Goal: Task Accomplishment & Management: Manage account settings

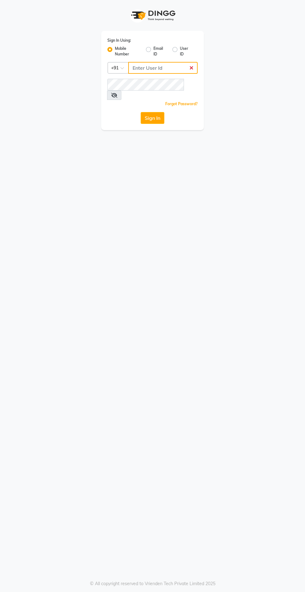
type input "8087909708"
click at [141, 112] on button "Sign In" at bounding box center [153, 118] width 24 height 12
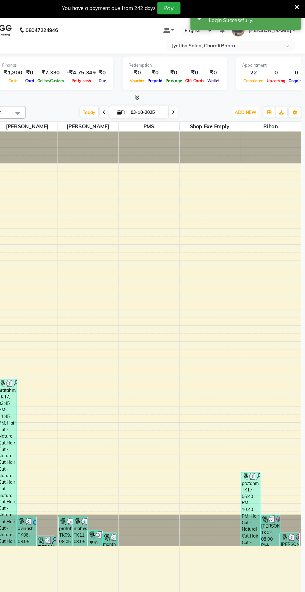
click at [257, 98] on span "ADD NEW" at bounding box center [255, 95] width 18 height 5
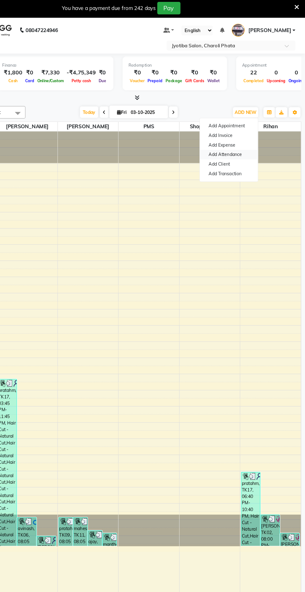
click at [252, 128] on link "Add Attendance" at bounding box center [240, 132] width 49 height 8
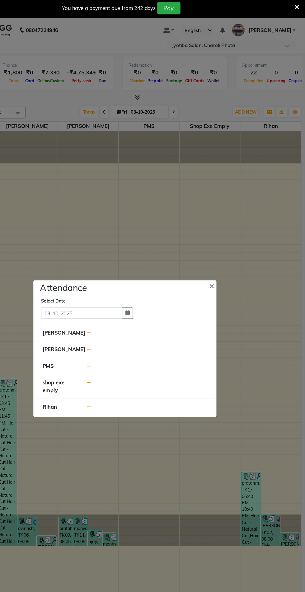
click at [226, 251] on button "×" at bounding box center [227, 242] width 16 height 17
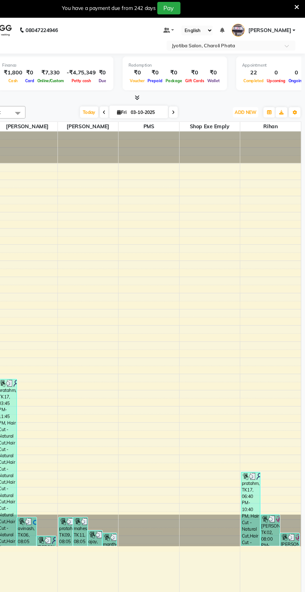
click at [253, 93] on span "ADD NEW" at bounding box center [255, 95] width 18 height 5
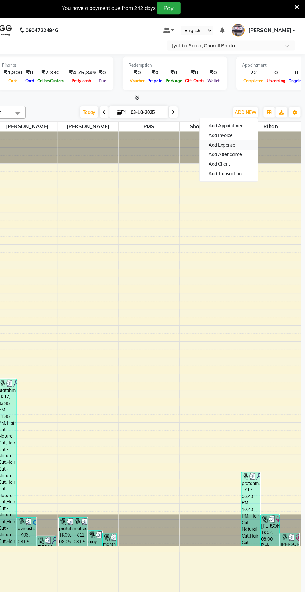
click at [253, 123] on link "Add Expense" at bounding box center [240, 124] width 49 height 8
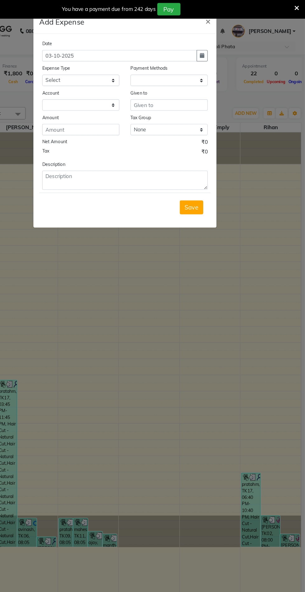
select select "1"
select select "4513"
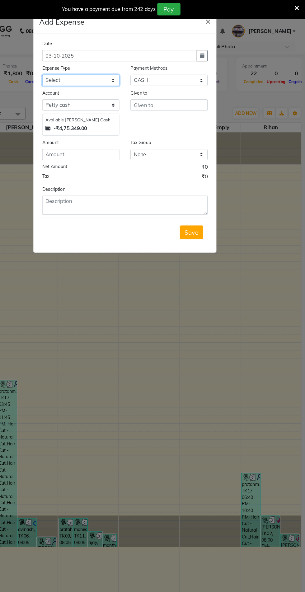
click at [118, 70] on select "Select Advance salary Advance salary ajaj Bank charges Car maintenance Cash tra…" at bounding box center [115, 68] width 65 height 10
select select "18043"
click at [83, 63] on select "Select Advance salary Advance salary ajaj Bank charges Car maintenance Cash tra…" at bounding box center [115, 68] width 65 height 10
click at [117, 133] on input "number" at bounding box center [115, 131] width 65 height 10
type input "4"
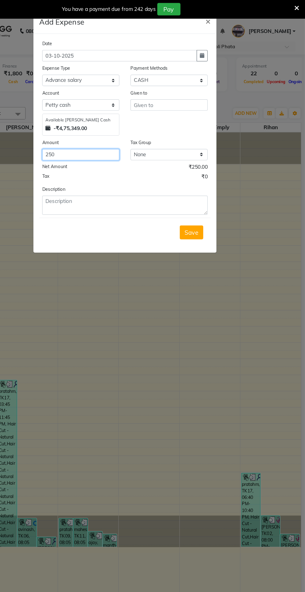
type input "250"
click at [192, 87] on input "text" at bounding box center [189, 89] width 65 height 10
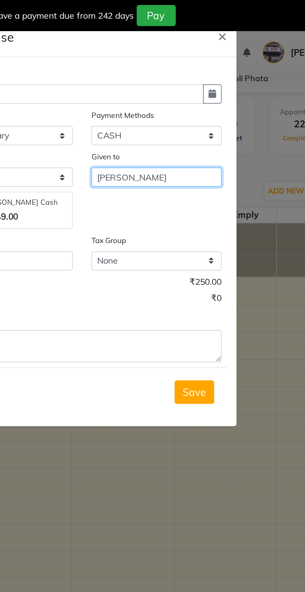
type input "[PERSON_NAME]"
click at [197, 103] on div "Given to [PERSON_NAME]" at bounding box center [190, 95] width 75 height 40
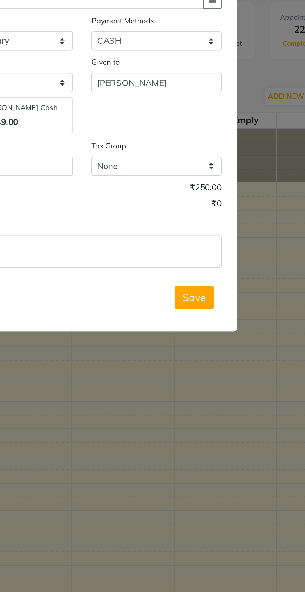
click at [211, 194] on span "Save" at bounding box center [209, 197] width 12 height 6
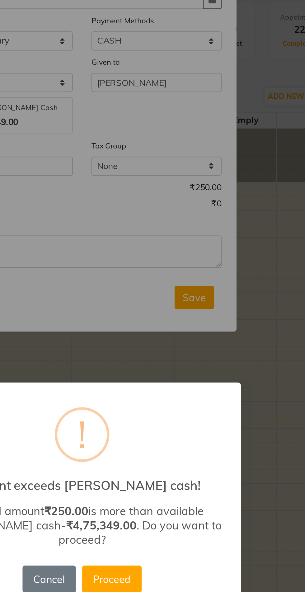
click at [172, 345] on button "Proceed" at bounding box center [168, 338] width 30 height 14
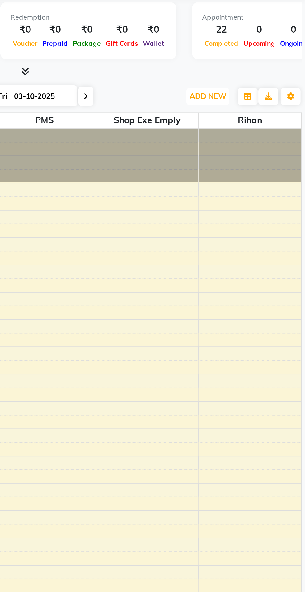
click at [254, 93] on span "ADD NEW" at bounding box center [255, 95] width 18 height 5
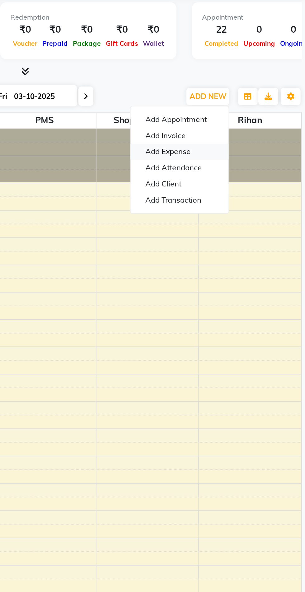
click at [250, 124] on link "Add Expense" at bounding box center [240, 124] width 49 height 8
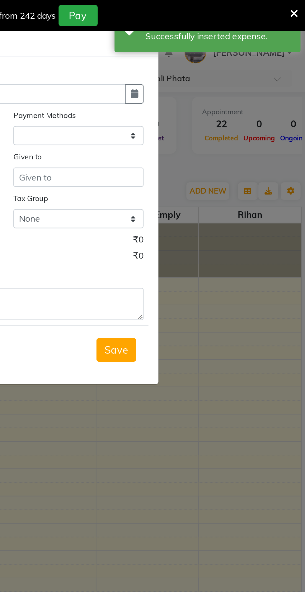
select select "1"
select select "4513"
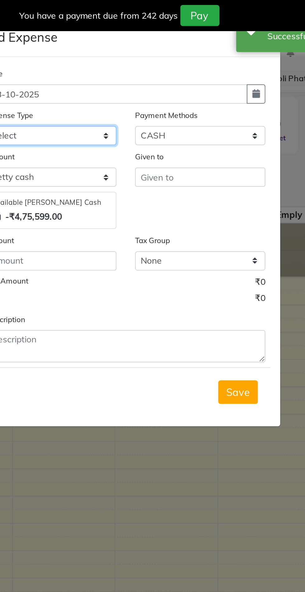
click at [127, 69] on select "Select Advance salary Advance salary ajaj Bank charges Car maintenance Cash tra…" at bounding box center [115, 68] width 65 height 10
select select "18043"
click at [83, 63] on select "Select Advance salary Advance salary ajaj Bank charges Car maintenance Cash tra…" at bounding box center [115, 68] width 65 height 10
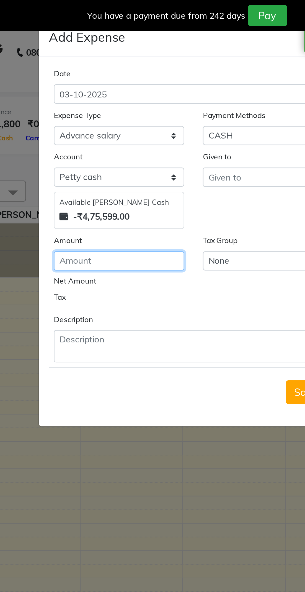
click at [118, 130] on input "number" at bounding box center [115, 131] width 65 height 10
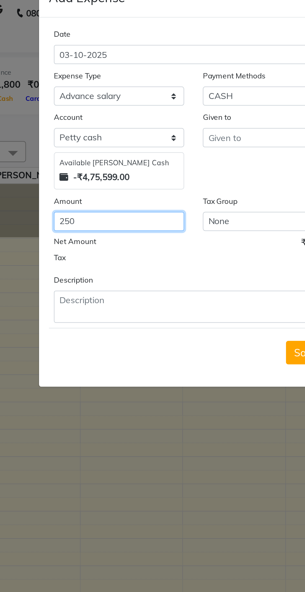
type input "250"
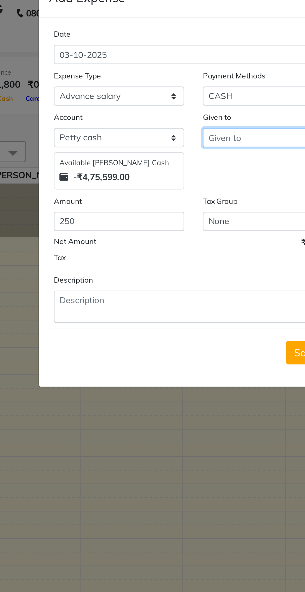
click at [177, 89] on input "text" at bounding box center [189, 89] width 65 height 10
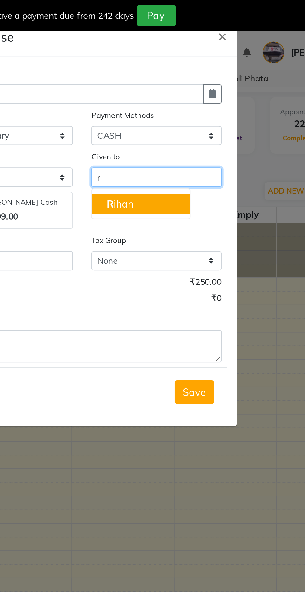
click at [193, 103] on button "R ihan" at bounding box center [182, 102] width 49 height 10
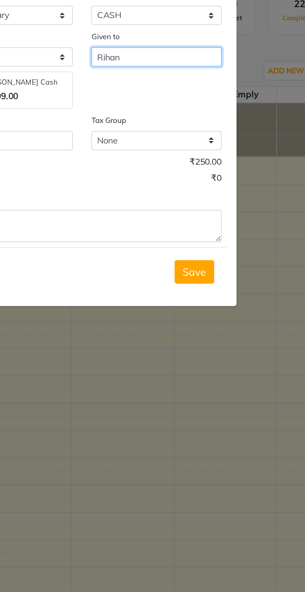
type input "Rihan"
click at [215, 197] on button "Save" at bounding box center [209, 197] width 20 height 12
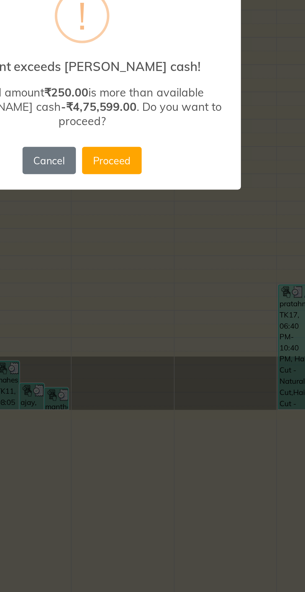
click at [174, 336] on button "Proceed" at bounding box center [168, 338] width 30 height 14
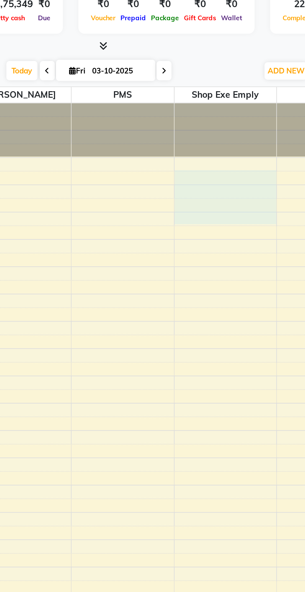
select select "45127"
select select "555"
select select "tentative"
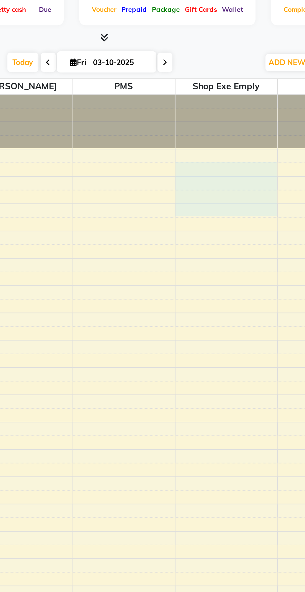
click at [205, 208] on td at bounding box center [173, 209] width 258 height 7
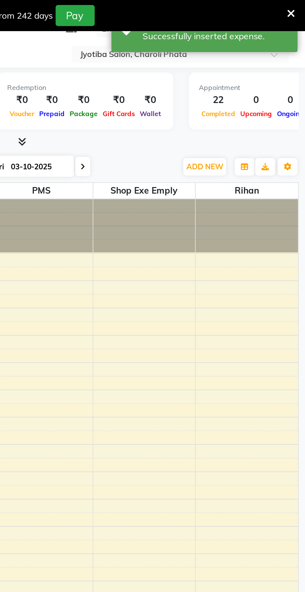
scroll to position [14, 0]
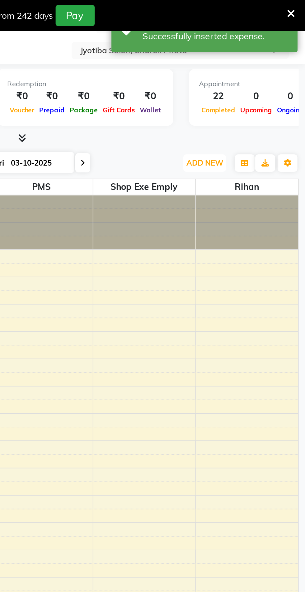
click at [259, 78] on button "ADD NEW Toggle Dropdown" at bounding box center [254, 82] width 21 height 9
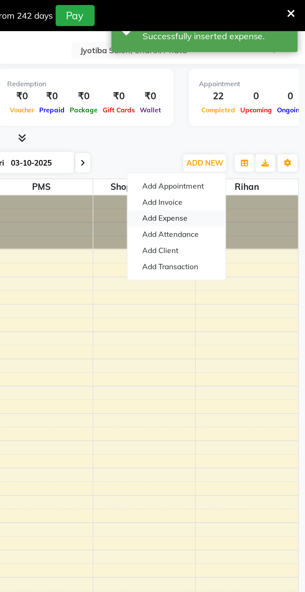
click at [250, 109] on link "Add Expense" at bounding box center [240, 110] width 49 height 8
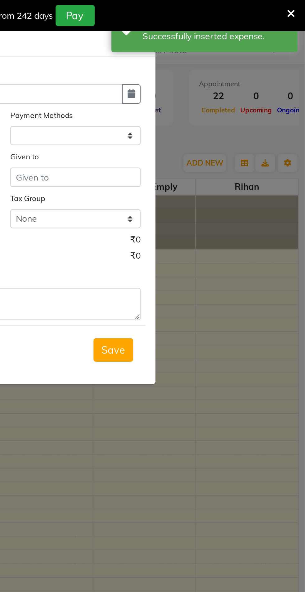
select select "1"
select select "4513"
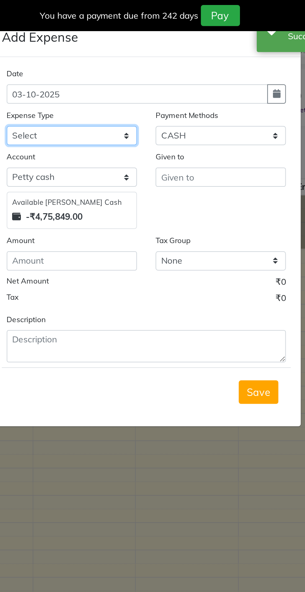
click at [131, 68] on select "Select Advance salary Advance salary ajaj Bank charges Car maintenance Cash tra…" at bounding box center [115, 68] width 65 height 10
select select "18043"
click at [83, 63] on select "Select Advance salary Advance salary ajaj Bank charges Car maintenance Cash tra…" at bounding box center [115, 68] width 65 height 10
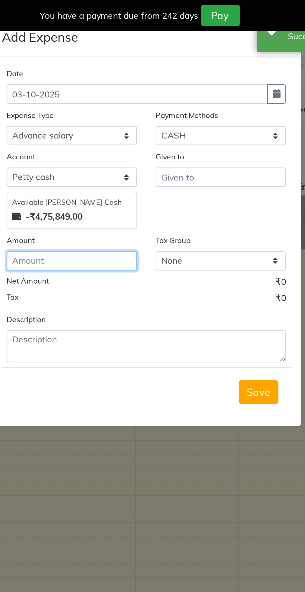
click at [126, 133] on input "number" at bounding box center [115, 131] width 65 height 10
type input "250"
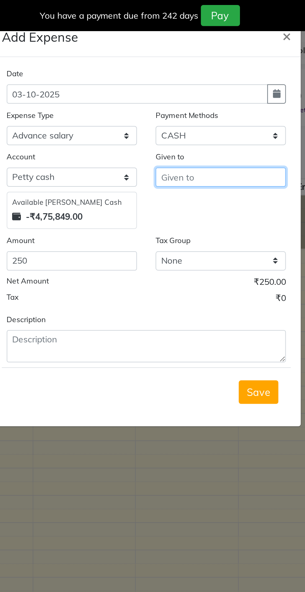
click at [188, 88] on input "text" at bounding box center [189, 89] width 65 height 10
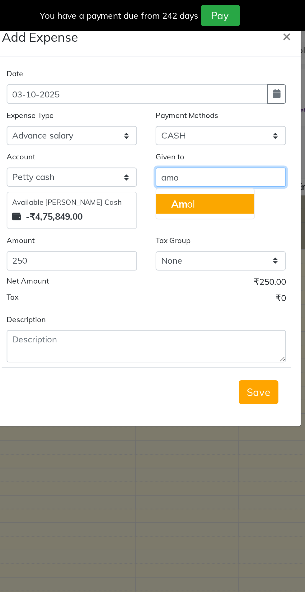
type input "[PERSON_NAME]"
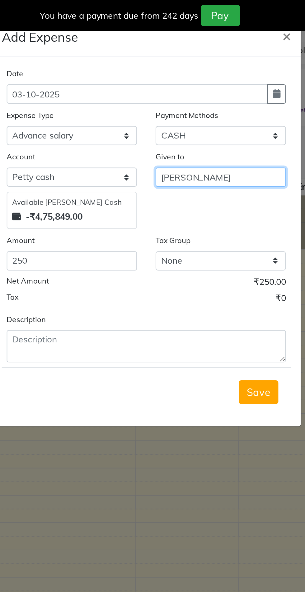
type input "[PERSON_NAME]"
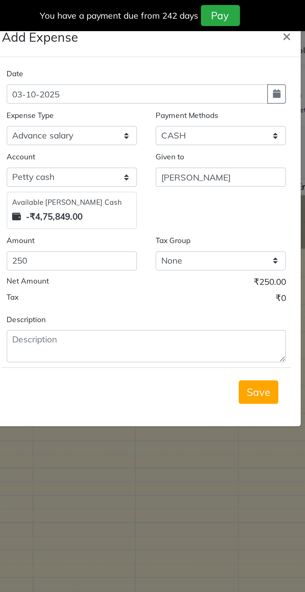
click at [197, 103] on div "Given to [PERSON_NAME]" at bounding box center [190, 95] width 75 height 40
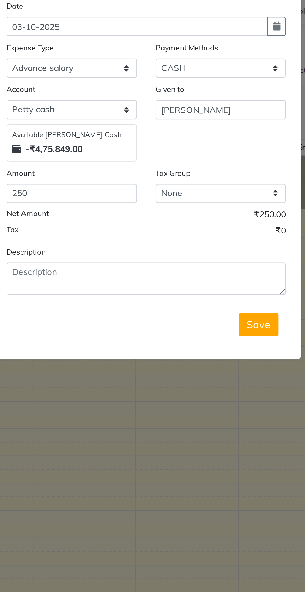
click at [212, 197] on span "Save" at bounding box center [209, 197] width 12 height 6
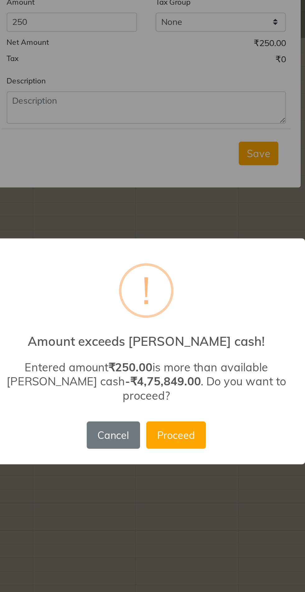
click at [175, 345] on button "Proceed" at bounding box center [168, 338] width 30 height 14
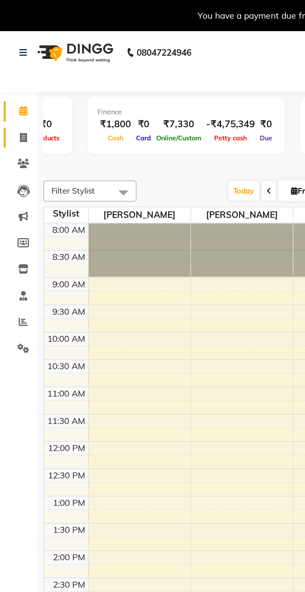
click at [10, 69] on icon at bounding box center [11, 69] width 3 height 5
select select "service"
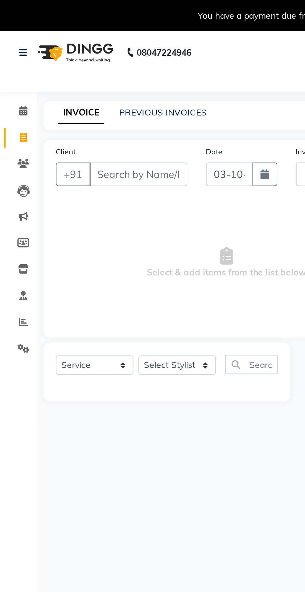
type input "1122"
select select "5577"
click at [12, 55] on icon at bounding box center [12, 55] width 4 height 5
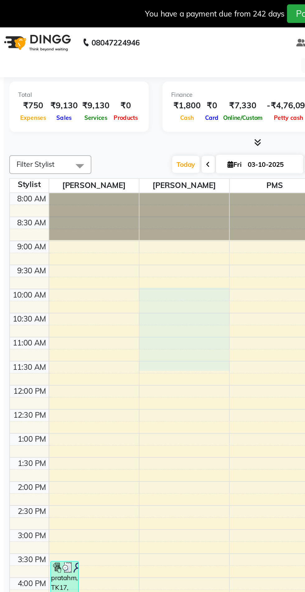
select select "38050"
select select "tentative"
select select "600"
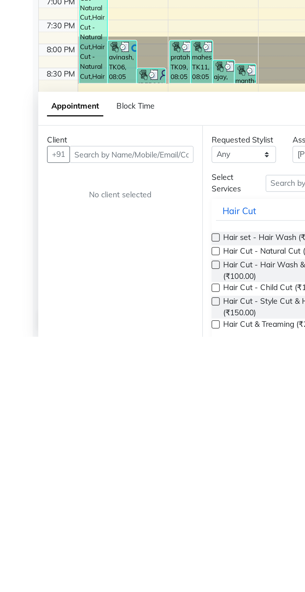
scroll to position [15, 0]
